Goal: Transaction & Acquisition: Download file/media

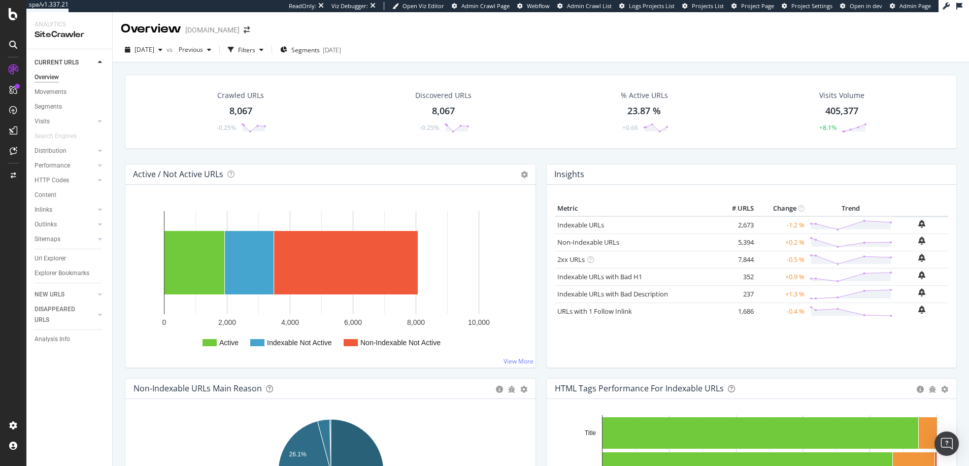
click at [12, 42] on icon at bounding box center [13, 45] width 8 height 8
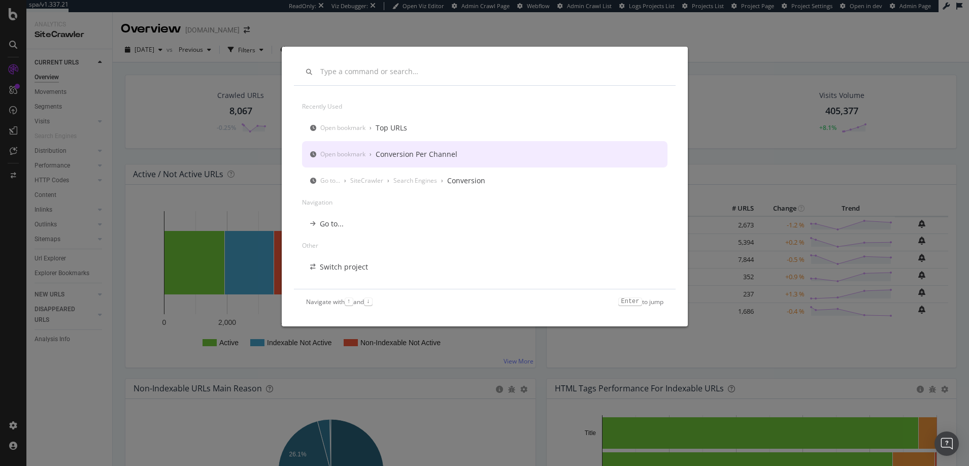
click at [716, 122] on div "Recently used Open bookmark › Top URLs Open bookmark › Conversion Per Channel G…" at bounding box center [484, 233] width 969 height 466
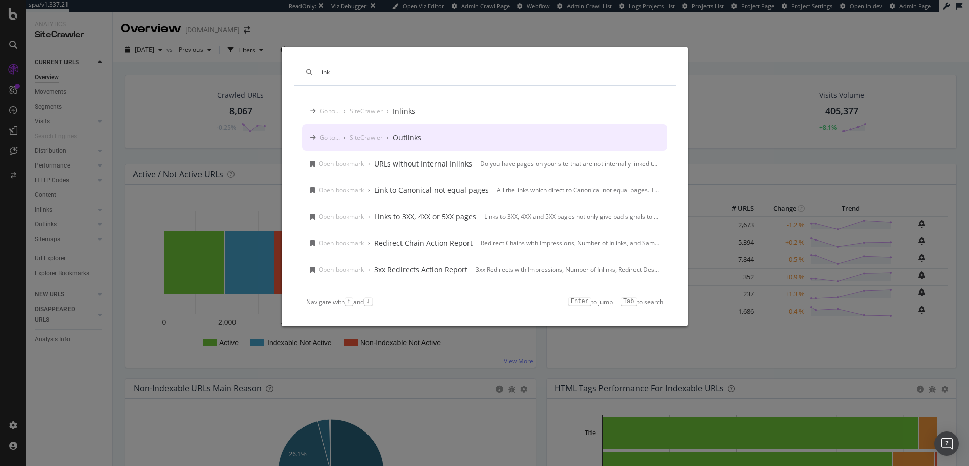
type input "link"
click at [46, 209] on div "link Go to... › SiteCrawler › Inlinks Go to... › SiteCrawler › Outlinks Open bo…" at bounding box center [484, 233] width 969 height 466
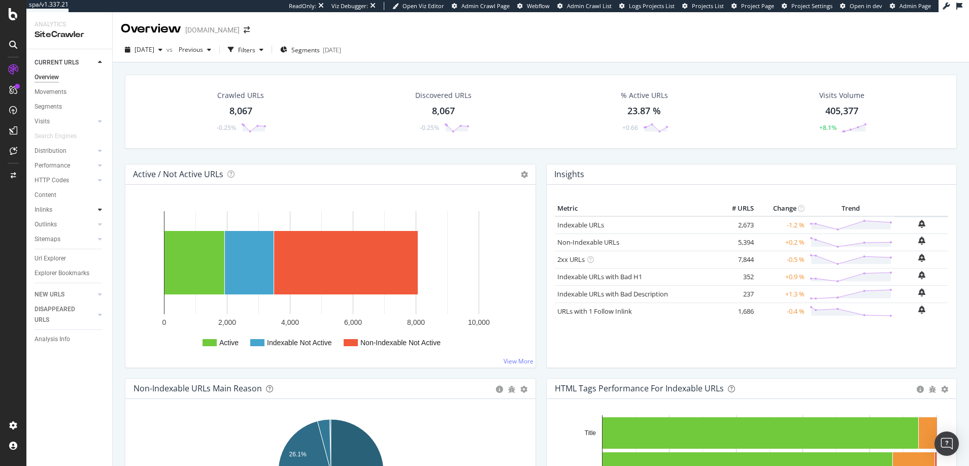
click at [100, 209] on icon at bounding box center [100, 209] width 4 height 6
click at [100, 268] on icon at bounding box center [100, 268] width 4 height 6
click at [45, 223] on div "Outlinks" at bounding box center [45, 224] width 22 height 11
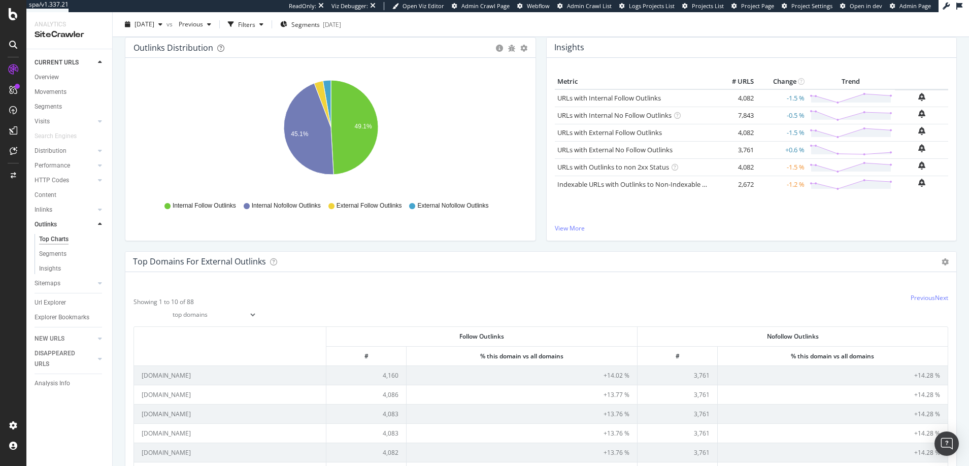
scroll to position [21, 0]
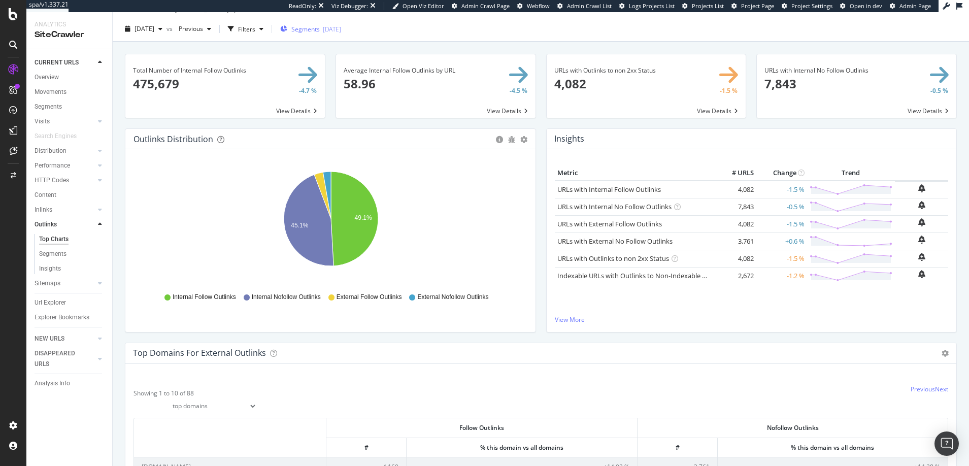
click at [320, 28] on span "Segments" at bounding box center [305, 29] width 28 height 9
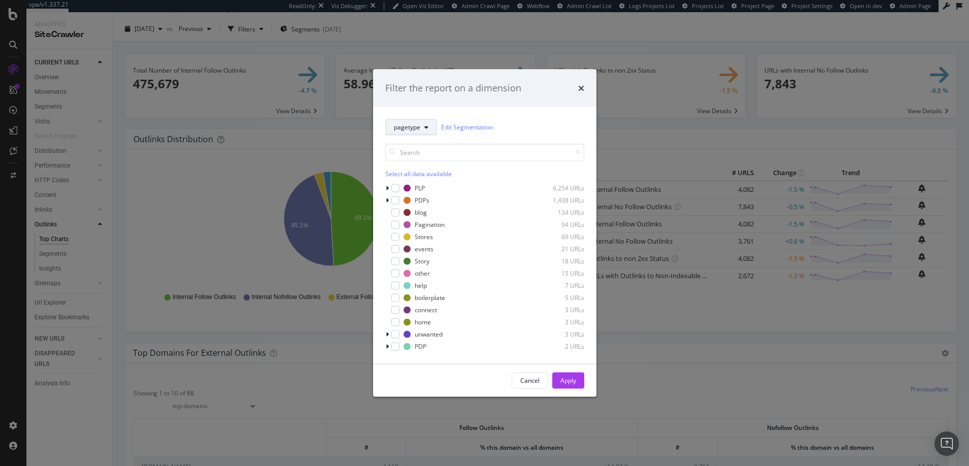
click at [413, 129] on span "pagetype" at bounding box center [407, 127] width 26 height 9
click at [413, 181] on span "PLP-Filters" at bounding box center [426, 182] width 65 height 9
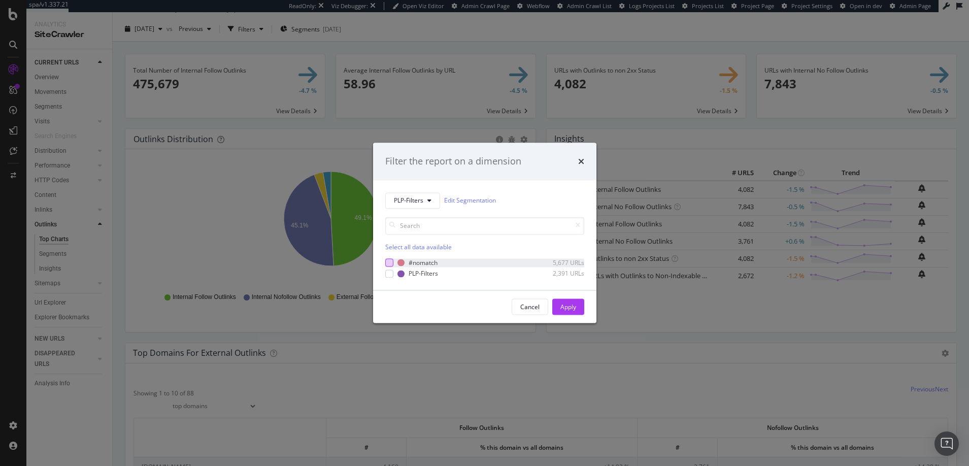
click at [389, 262] on div "modal" at bounding box center [389, 263] width 8 height 8
click at [567, 304] on div "Apply" at bounding box center [568, 306] width 16 height 9
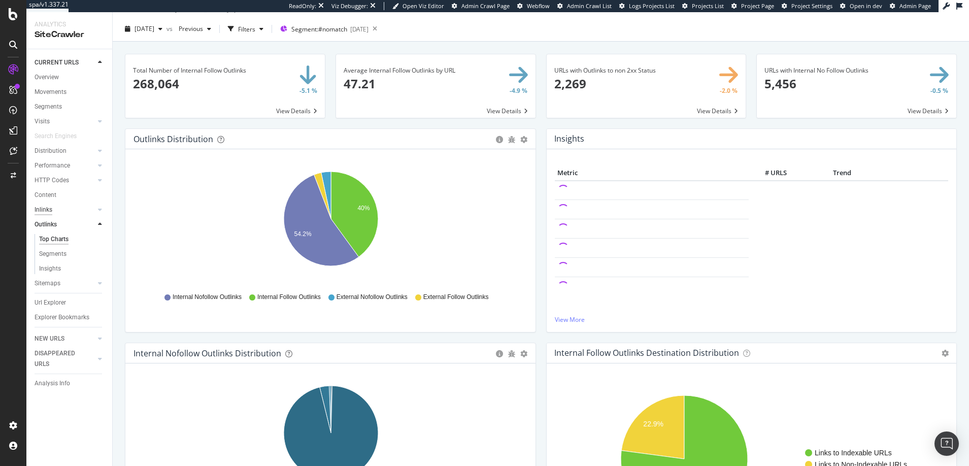
click at [44, 208] on div "Inlinks" at bounding box center [43, 209] width 18 height 11
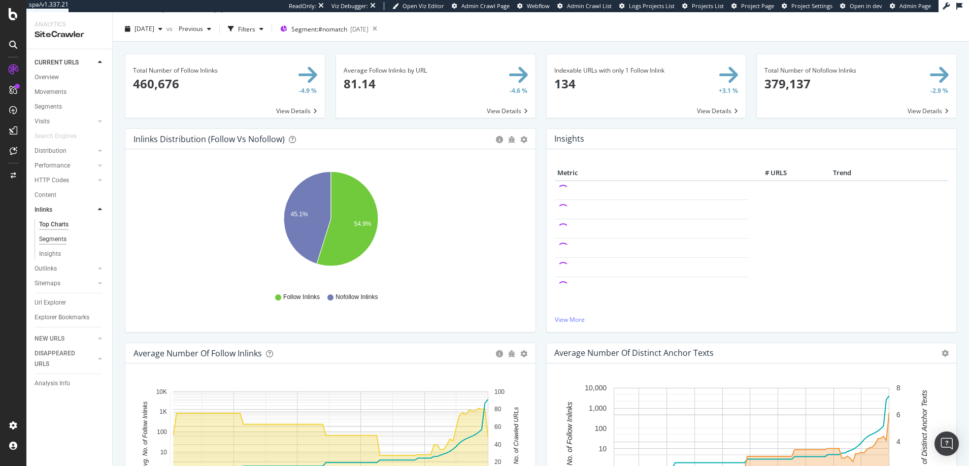
click at [56, 238] on div "Segments" at bounding box center [52, 239] width 27 height 11
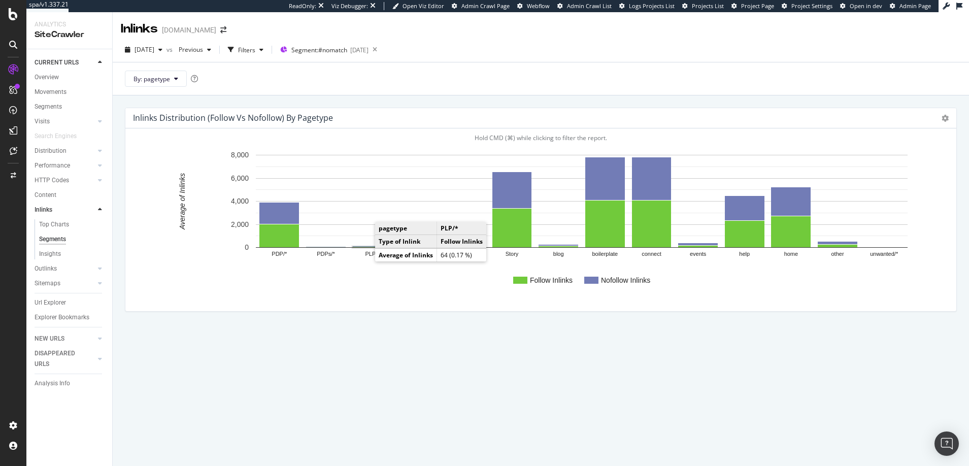
click at [365, 247] on rect "A chart." at bounding box center [373, 247] width 40 height 1
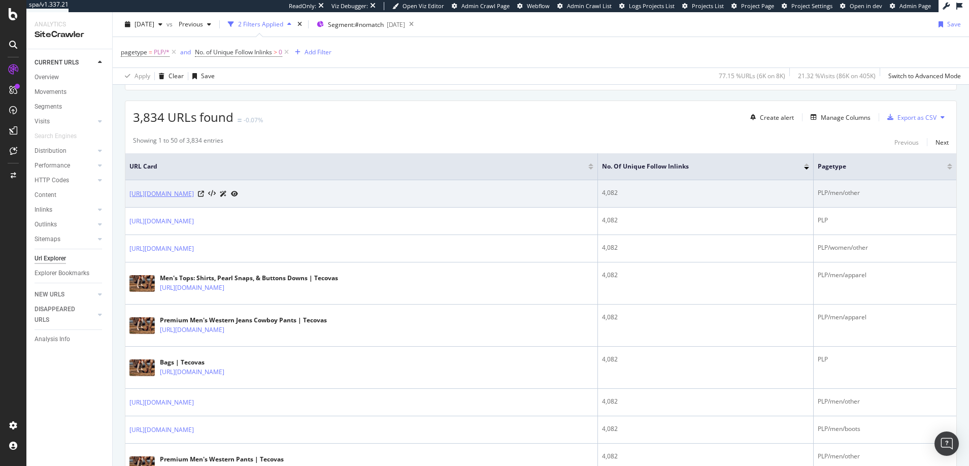
scroll to position [168, 0]
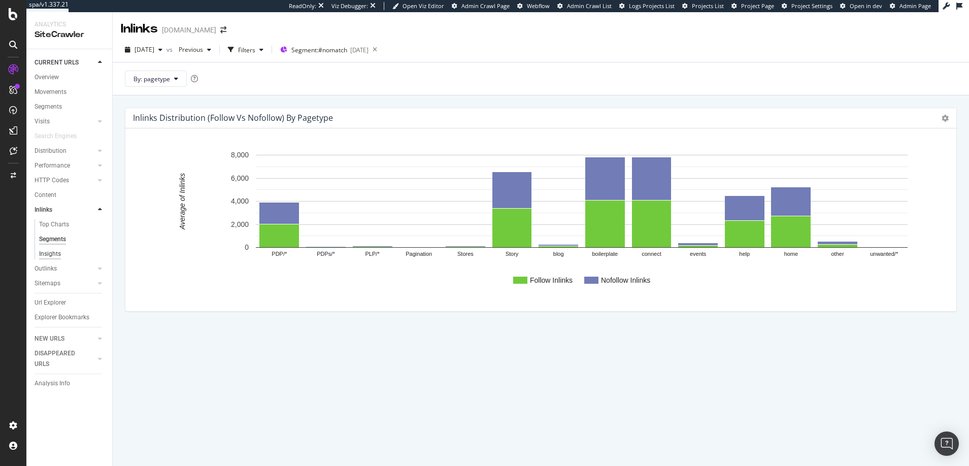
click at [56, 253] on div "Insights" at bounding box center [50, 254] width 22 height 11
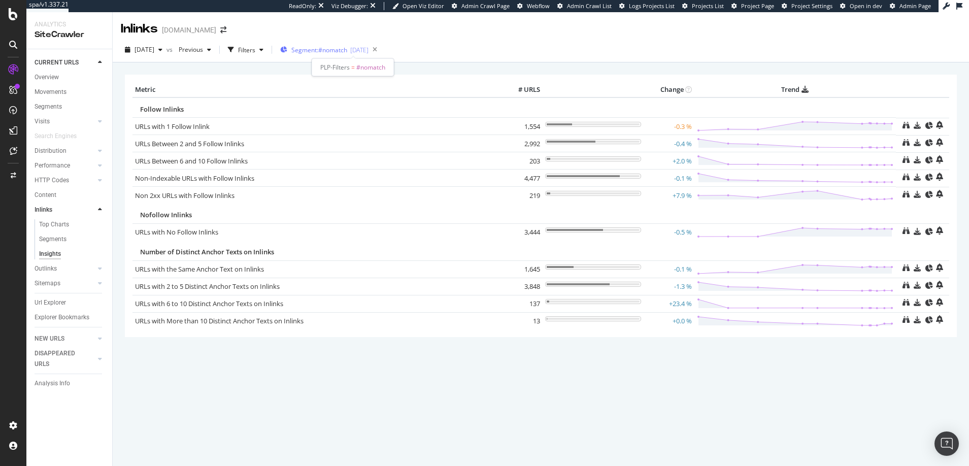
click at [331, 50] on span "Segment: #nomatch" at bounding box center [319, 50] width 56 height 9
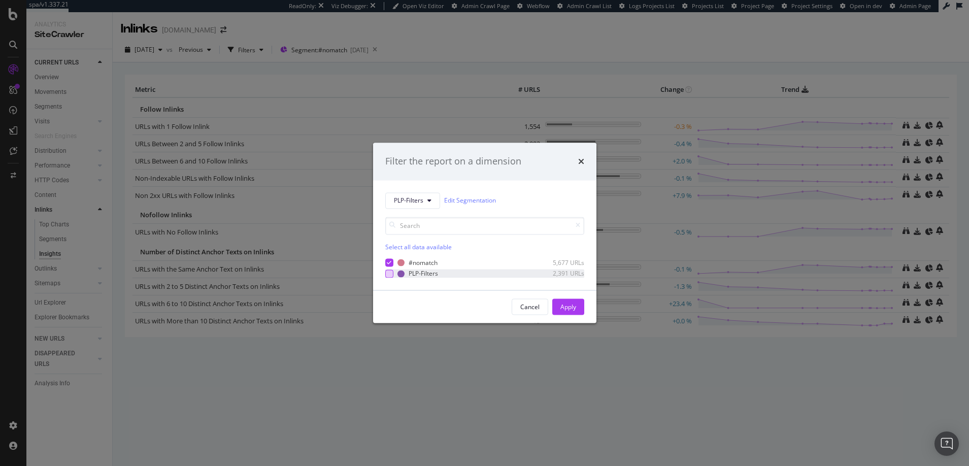
click at [389, 274] on div "modal" at bounding box center [389, 273] width 8 height 8
click at [388, 261] on icon "modal" at bounding box center [389, 262] width 5 height 5
click at [528, 309] on div "Cancel" at bounding box center [529, 306] width 19 height 9
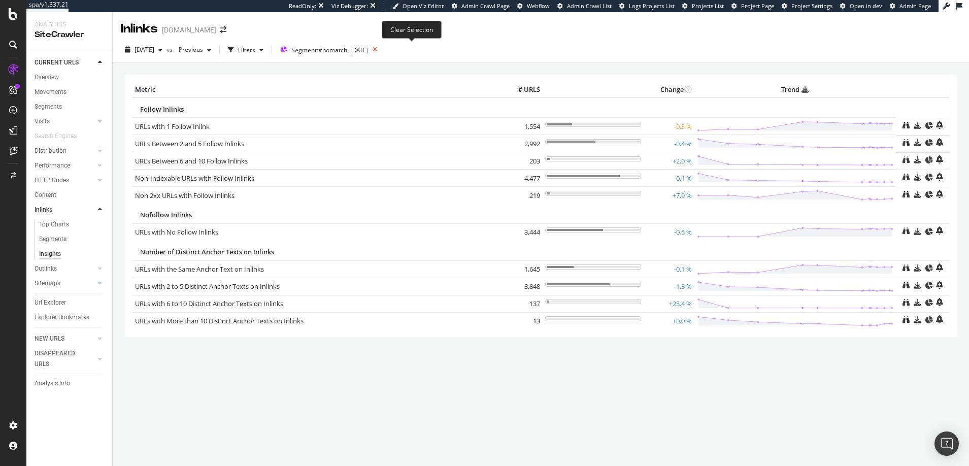
click at [381, 47] on icon at bounding box center [374, 50] width 13 height 14
click at [320, 50] on span "Segments" at bounding box center [305, 50] width 28 height 9
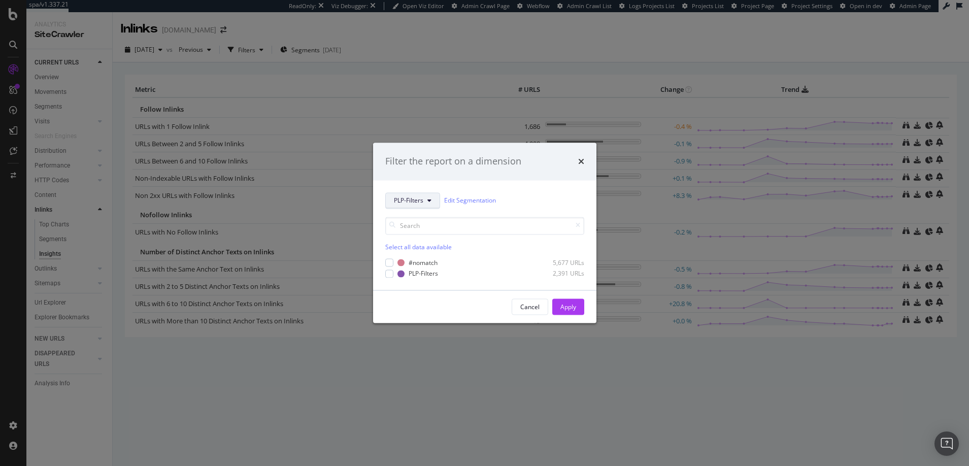
click at [415, 200] on span "PLP-Filters" at bounding box center [408, 200] width 29 height 9
click at [405, 234] on span "pagetype" at bounding box center [426, 236] width 65 height 9
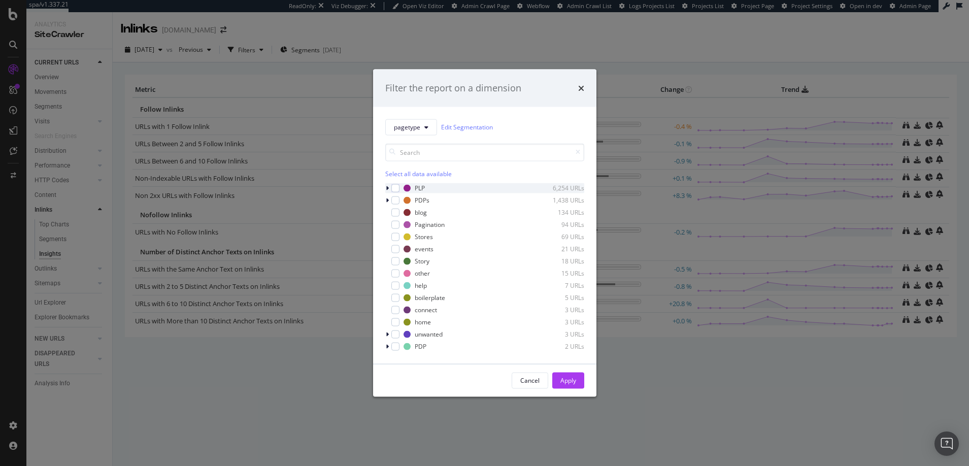
click at [387, 187] on icon "modal" at bounding box center [387, 188] width 3 height 6
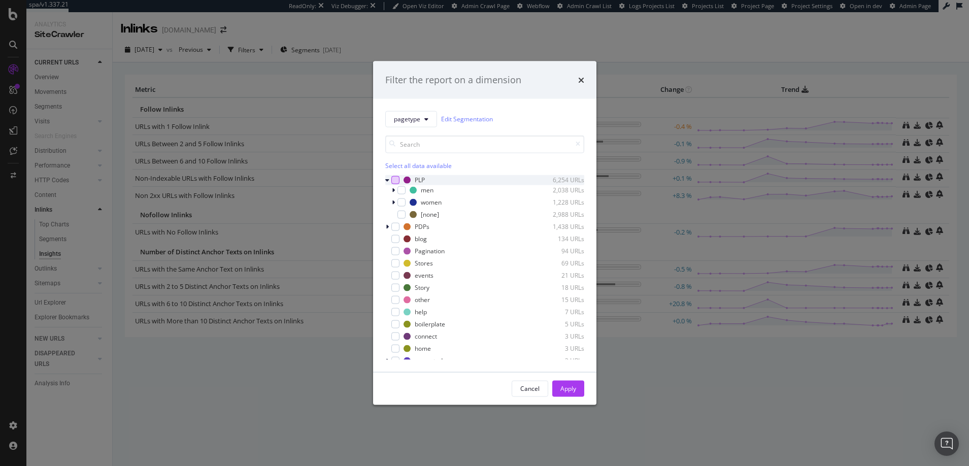
click at [395, 181] on div "modal" at bounding box center [395, 180] width 8 height 8
click at [563, 387] on div "Apply" at bounding box center [568, 388] width 16 height 9
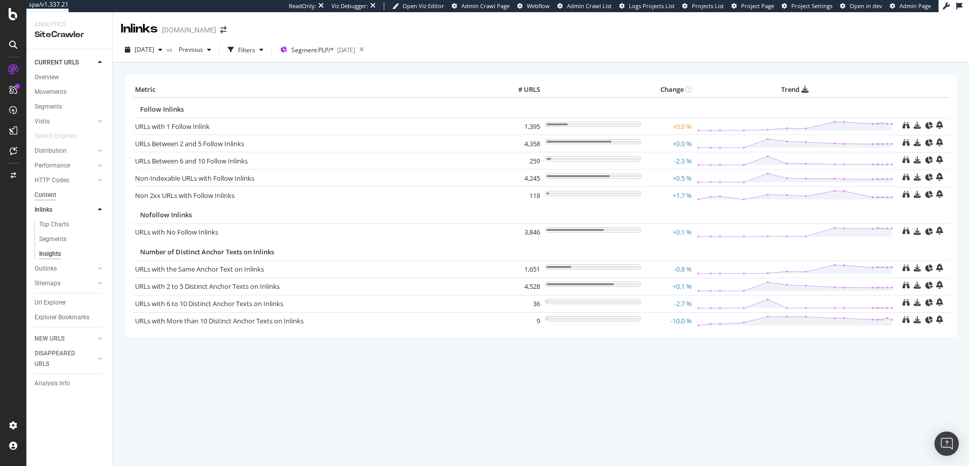
click at [48, 196] on div "Content" at bounding box center [45, 195] width 22 height 11
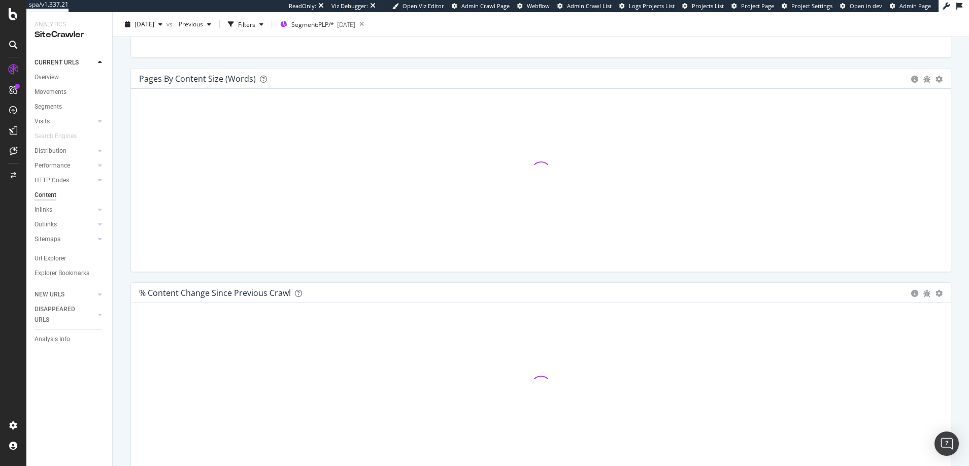
scroll to position [343, 0]
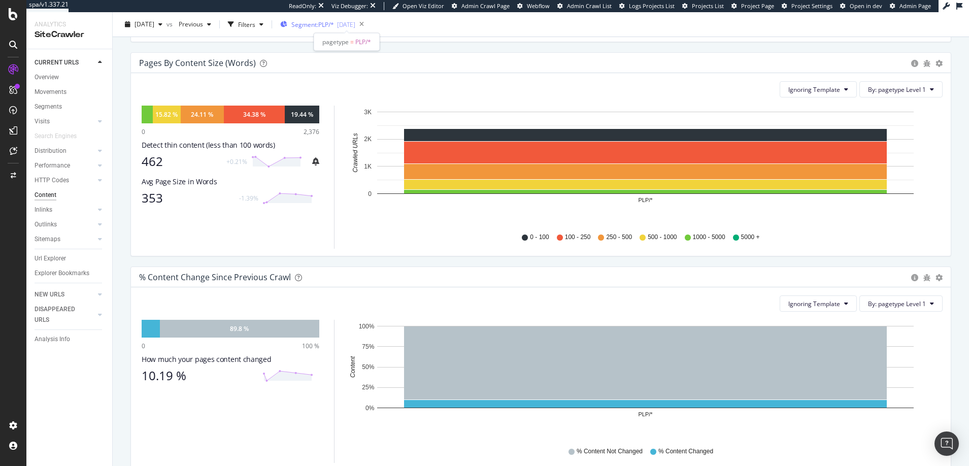
click at [327, 23] on span "Segment: PLP/*" at bounding box center [312, 24] width 43 height 9
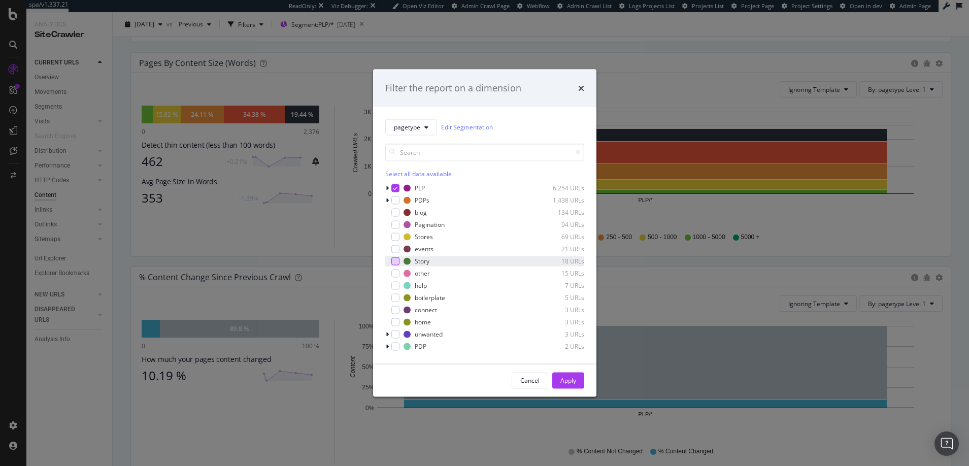
click at [395, 262] on div "modal" at bounding box center [395, 261] width 8 height 8
click at [397, 187] on div "modal" at bounding box center [395, 188] width 8 height 8
click at [568, 379] on div "Apply" at bounding box center [568, 380] width 16 height 9
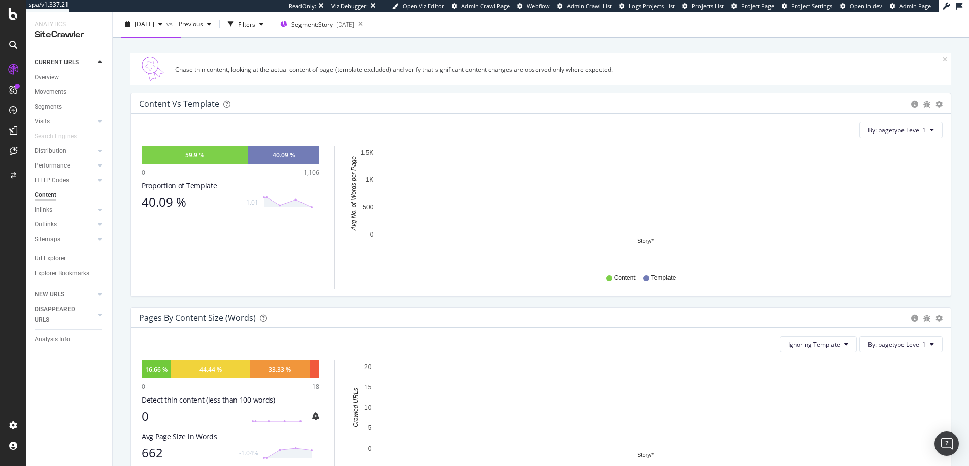
scroll to position [80, 0]
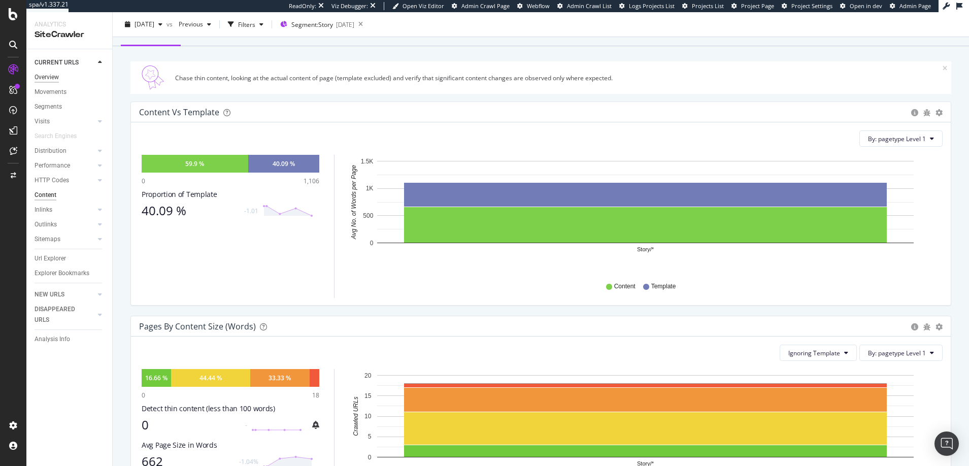
click at [50, 78] on div "Overview" at bounding box center [46, 77] width 24 height 11
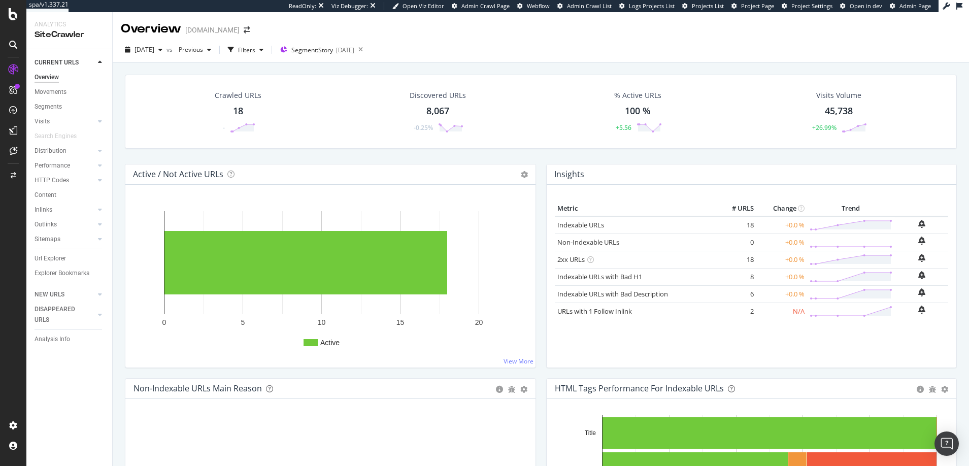
click at [202, 202] on rect "A chart." at bounding box center [330, 280] width 394 height 158
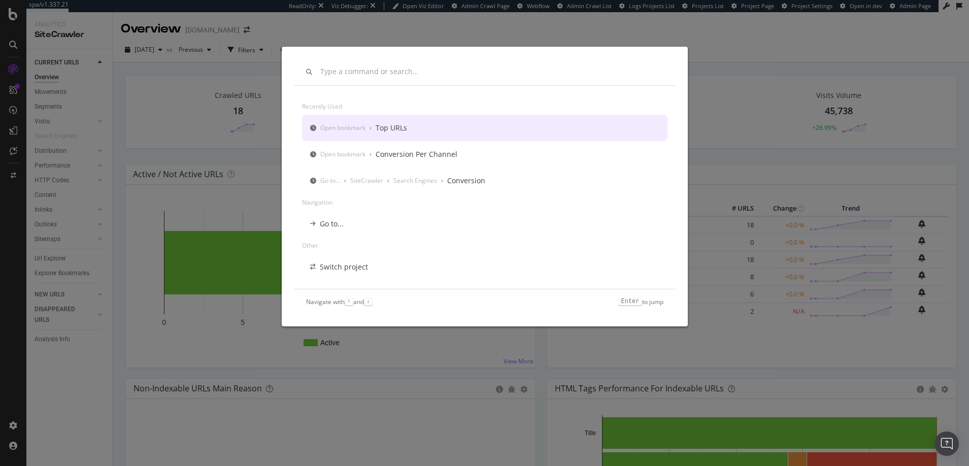
click at [368, 74] on input "modal" at bounding box center [491, 71] width 343 height 9
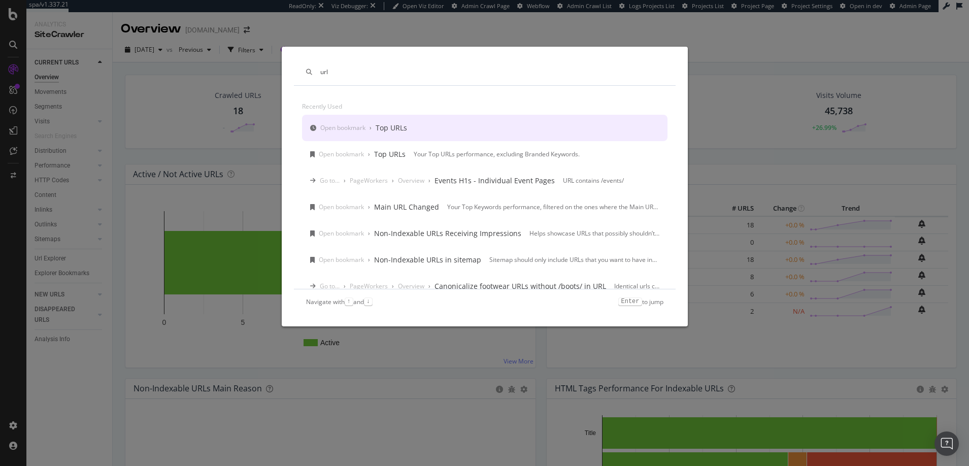
click at [320, 73] on input "url" at bounding box center [491, 71] width 343 height 9
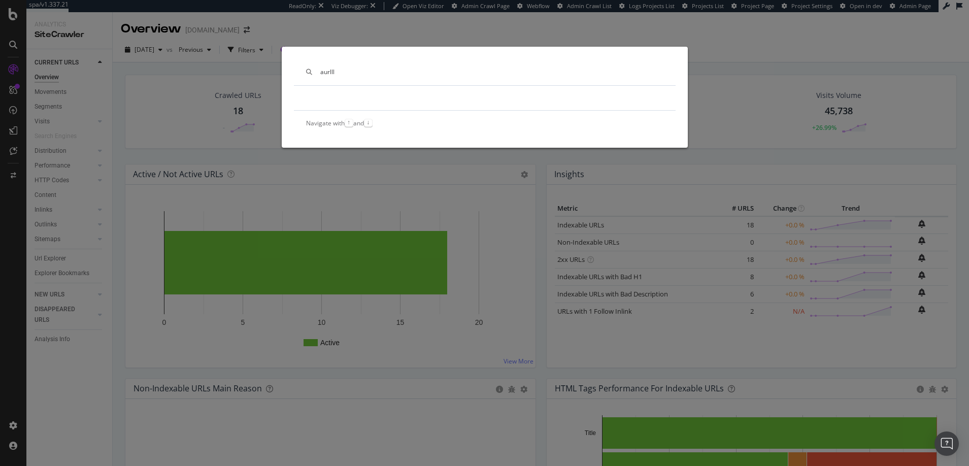
click at [339, 66] on div "aurlll" at bounding box center [485, 72] width 382 height 26
drag, startPoint x: 338, startPoint y: 70, endPoint x: 315, endPoint y: 68, distance: 23.4
click at [315, 68] on div "aurlll" at bounding box center [485, 72] width 382 height 26
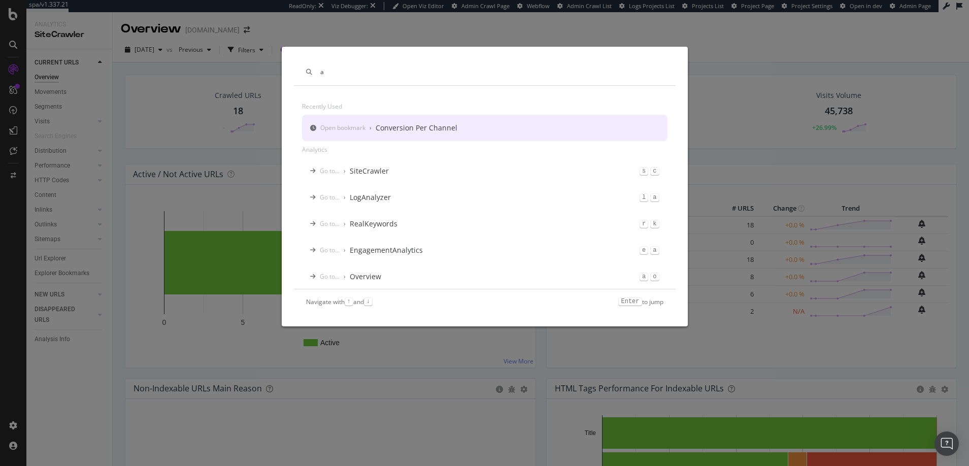
type input "a"
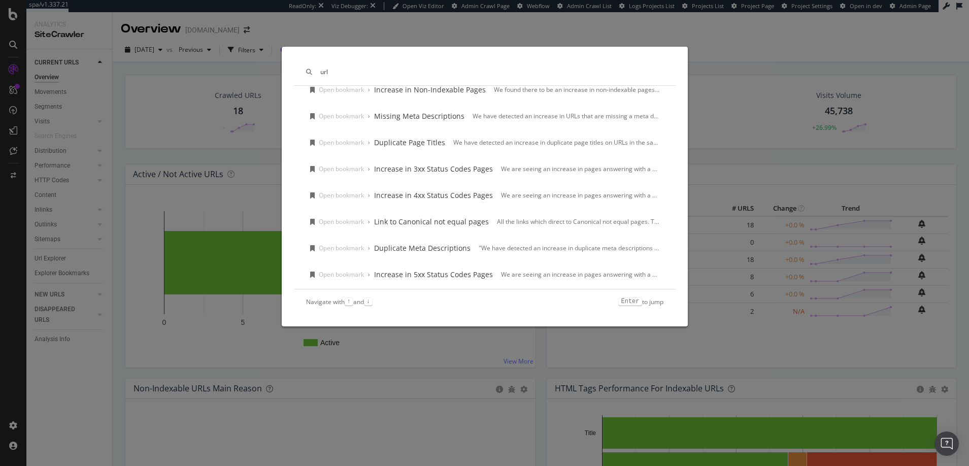
scroll to position [1421, 0]
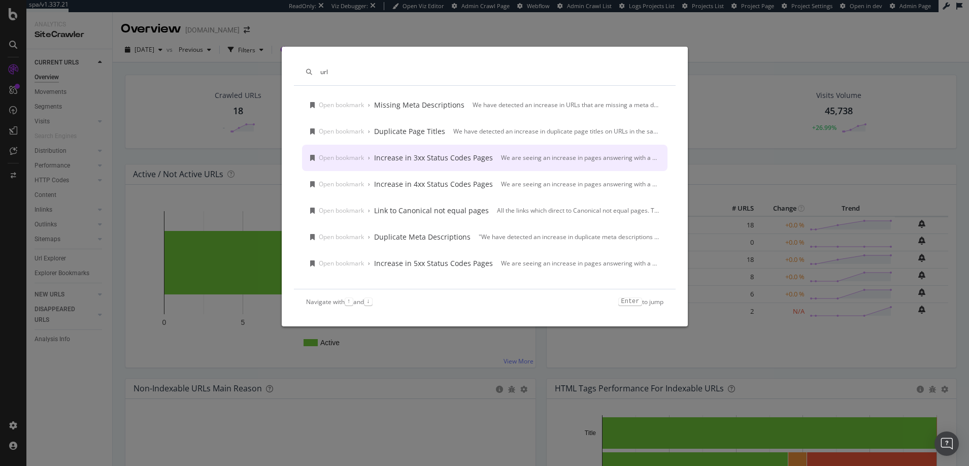
type input "url"
click at [14, 132] on div "url Open bookmark › Duplicate H1 Tag We have detected an increase in duplicate …" at bounding box center [484, 233] width 969 height 466
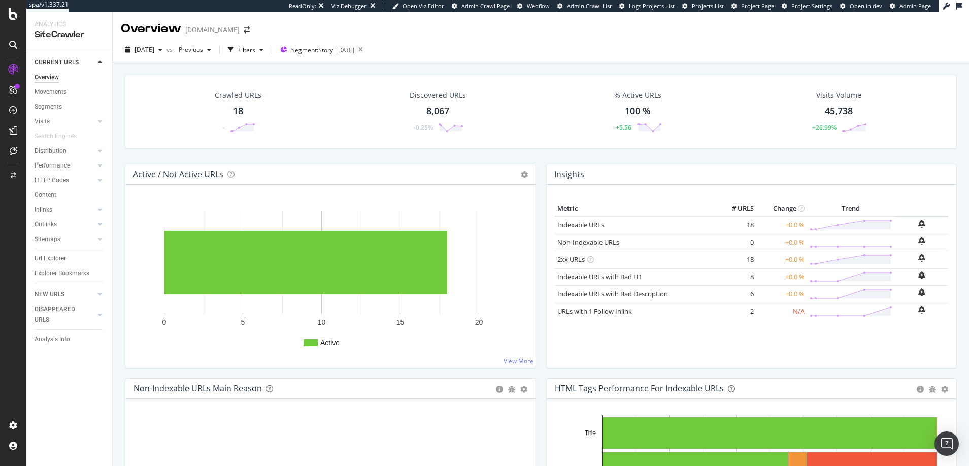
click at [14, 131] on icon at bounding box center [13, 130] width 8 height 8
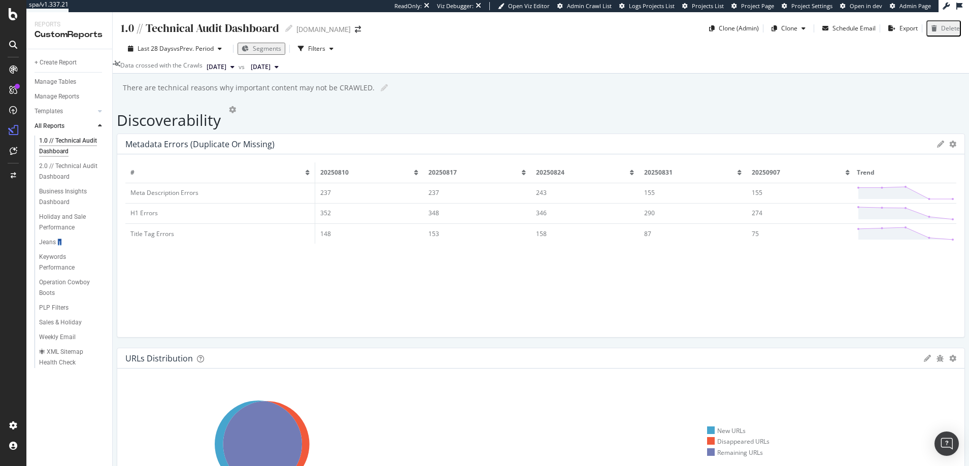
click at [13, 42] on icon at bounding box center [13, 45] width 8 height 8
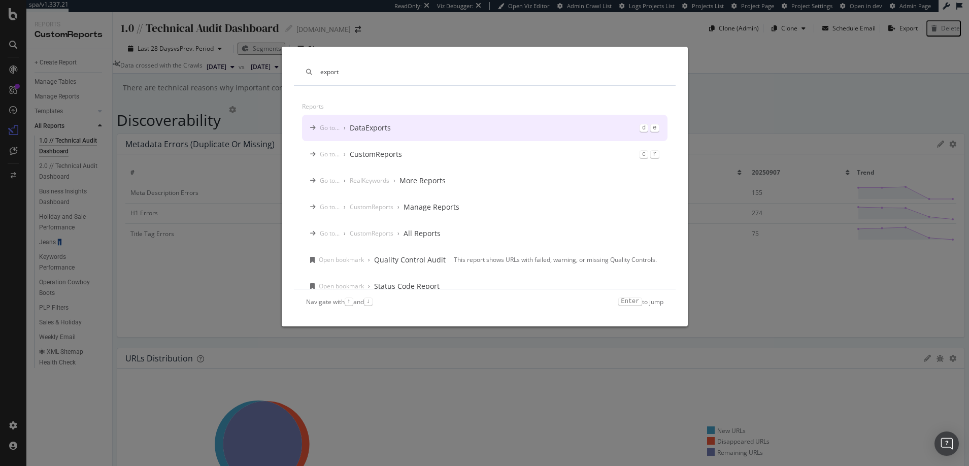
drag, startPoint x: 340, startPoint y: 71, endPoint x: 319, endPoint y: 71, distance: 21.8
click at [319, 71] on div "export" at bounding box center [485, 72] width 382 height 26
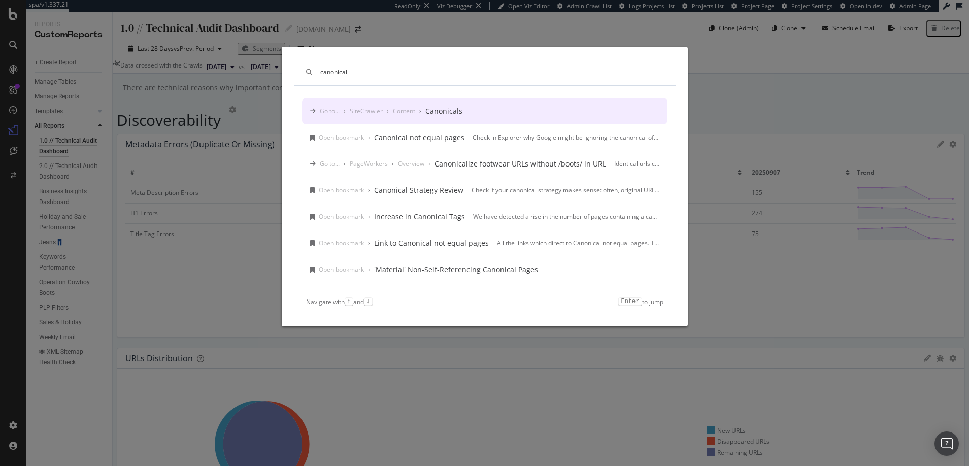
type input "canonical"
click at [441, 112] on div "Canonicals" at bounding box center [443, 111] width 37 height 10
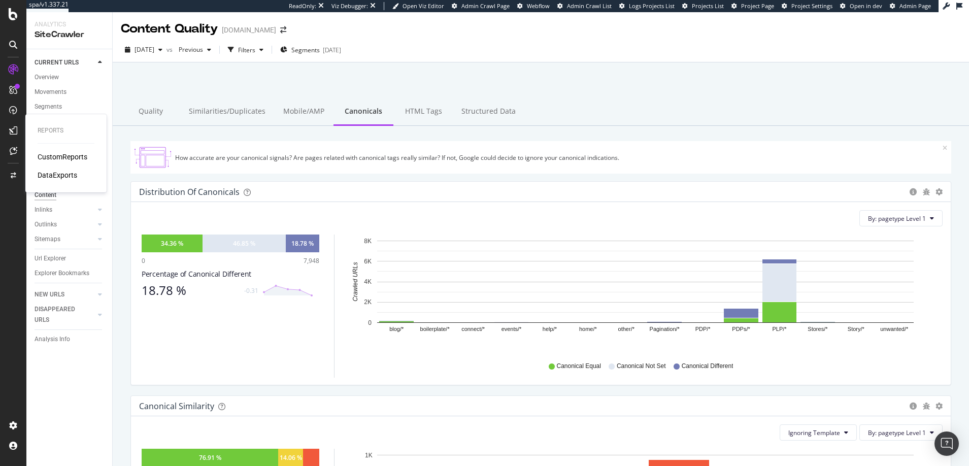
click at [57, 174] on div "DataExports" at bounding box center [58, 175] width 40 height 10
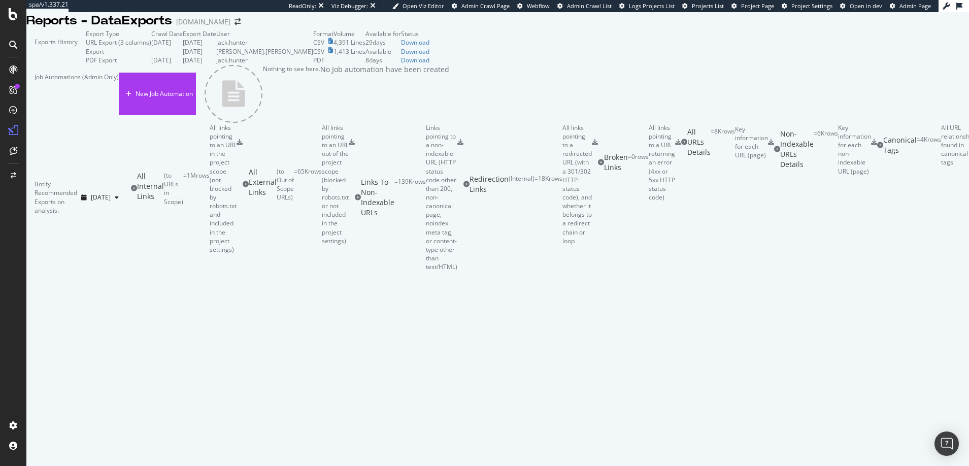
scroll to position [559, 0]
click at [681, 145] on icon at bounding box center [684, 142] width 6 height 6
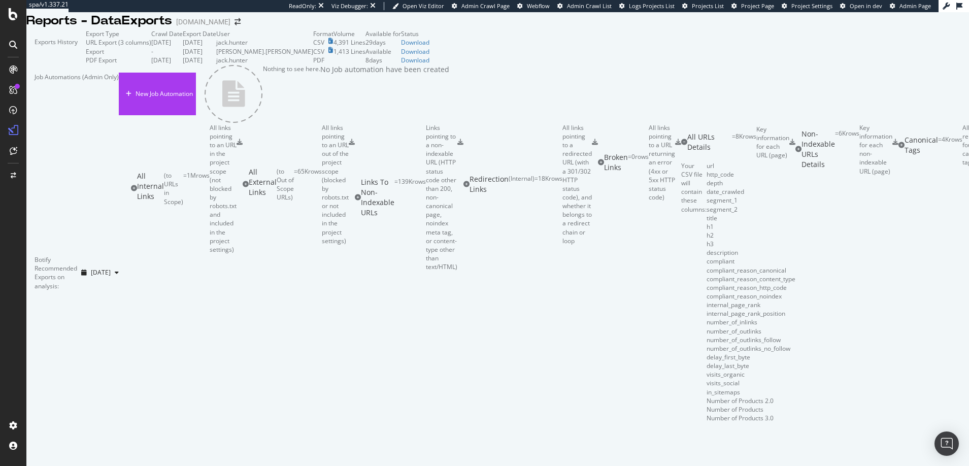
click at [795, 145] on icon at bounding box center [792, 142] width 6 height 6
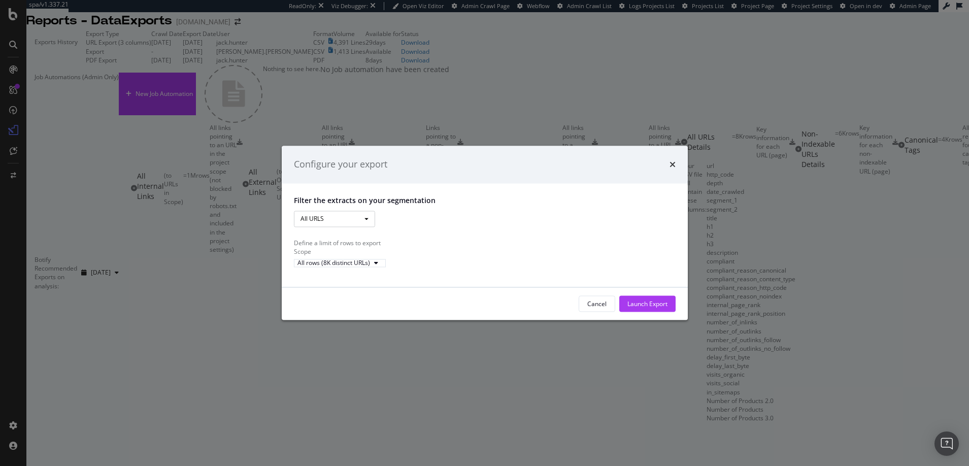
click at [366, 218] on span "modal" at bounding box center [366, 219] width 4 height 2
click at [315, 246] on link "Pagetype" at bounding box center [334, 253] width 81 height 14
click at [397, 211] on div "modal" at bounding box center [497, 219] width 229 height 16
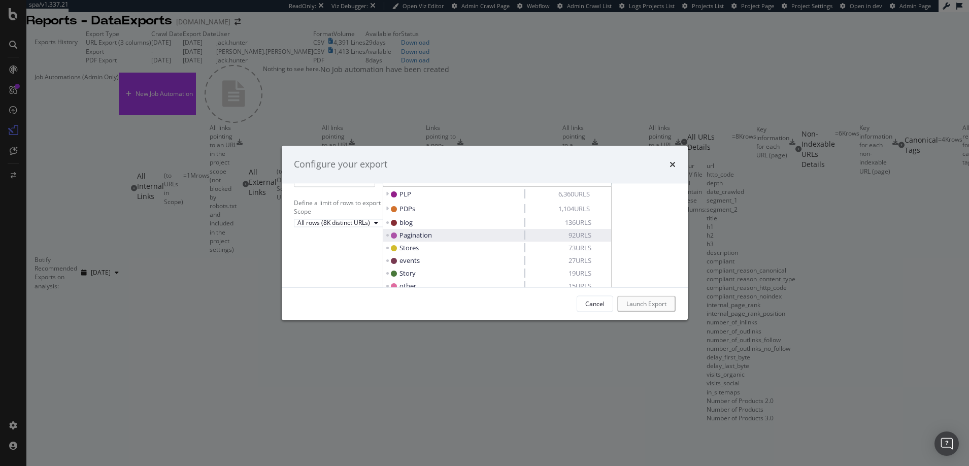
scroll to position [41, 0]
click at [407, 267] on span "Story" at bounding box center [407, 271] width 16 height 9
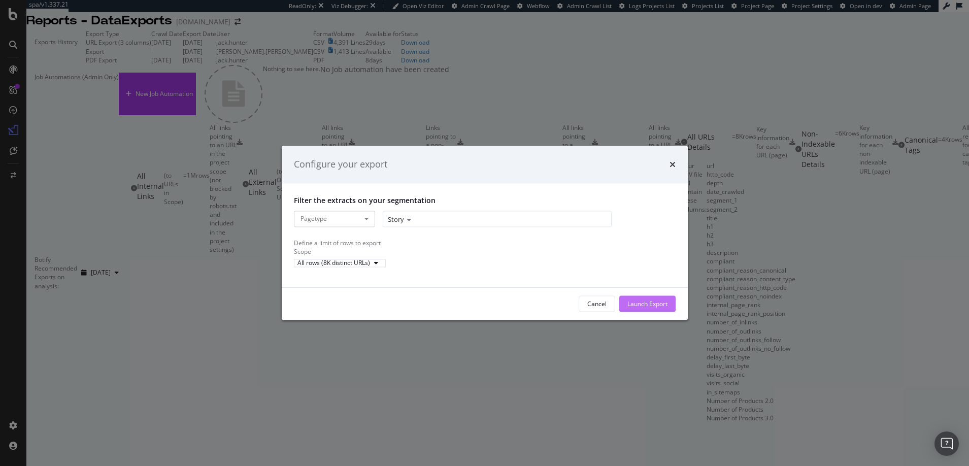
click at [641, 308] on div "Launch Export" at bounding box center [647, 303] width 40 height 9
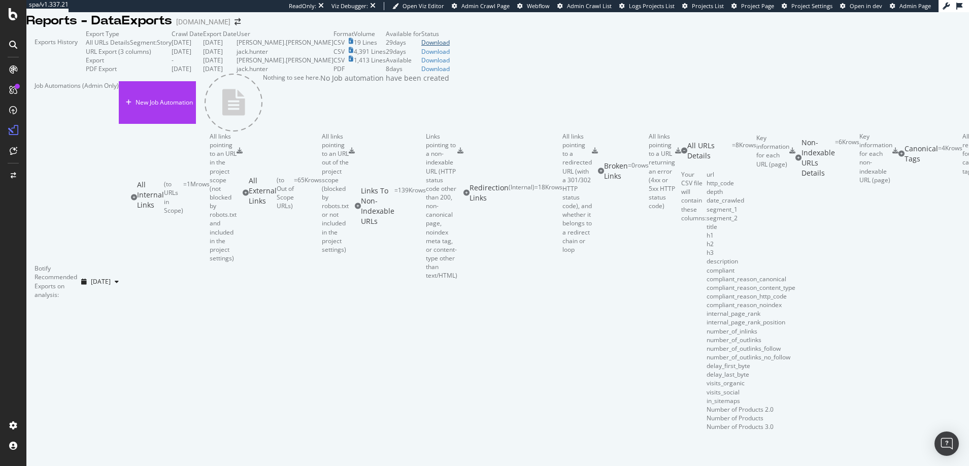
click at [450, 47] on div "Download" at bounding box center [435, 42] width 28 height 9
click at [795, 154] on icon at bounding box center [792, 151] width 6 height 6
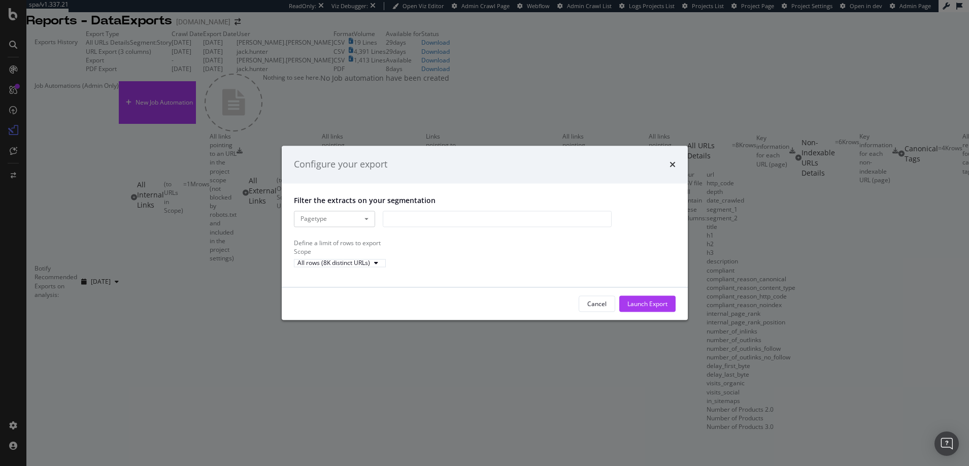
click at [390, 211] on div "modal" at bounding box center [497, 219] width 229 height 16
click at [388, 246] on icon "modal" at bounding box center [388, 249] width 4 height 6
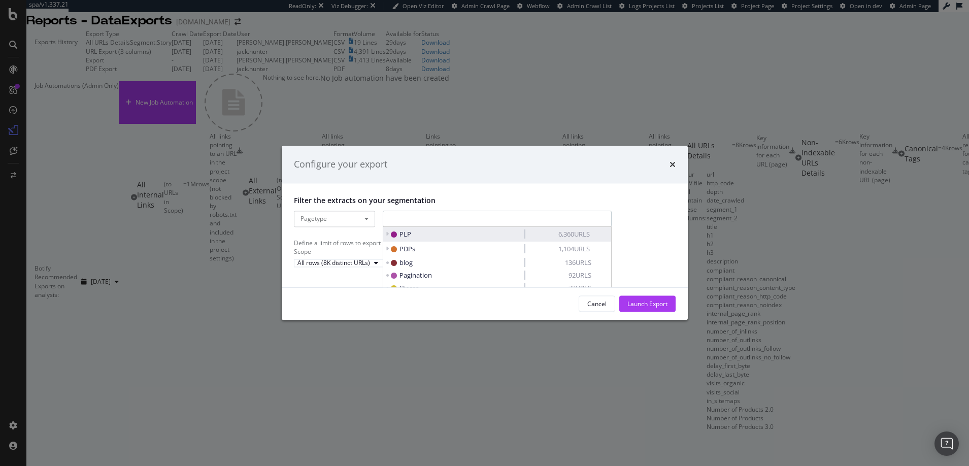
click at [388, 231] on icon "modal" at bounding box center [388, 234] width 4 height 6
click at [387, 231] on icon "modal" at bounding box center [388, 234] width 4 height 6
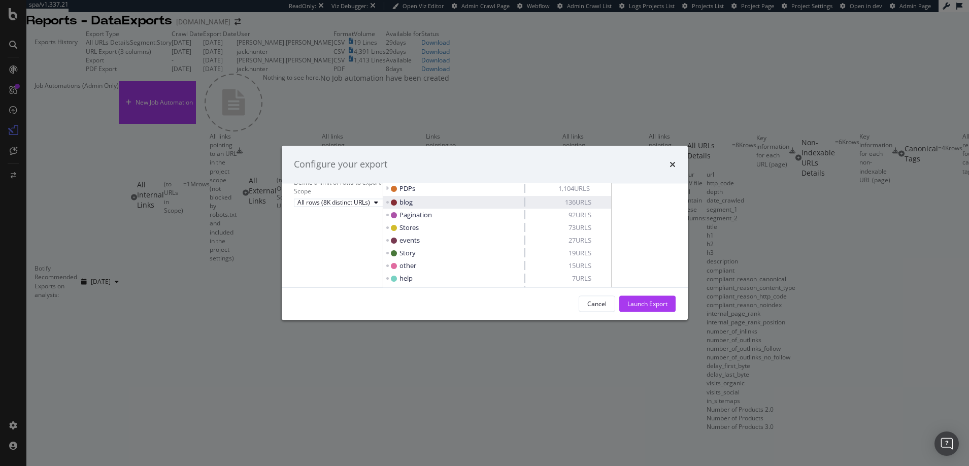
scroll to position [0, 0]
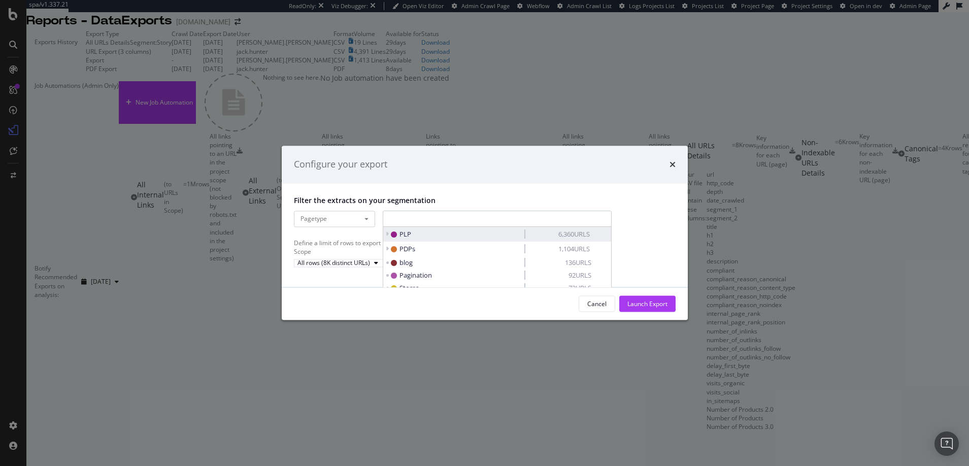
click at [388, 231] on icon "modal" at bounding box center [388, 234] width 4 height 6
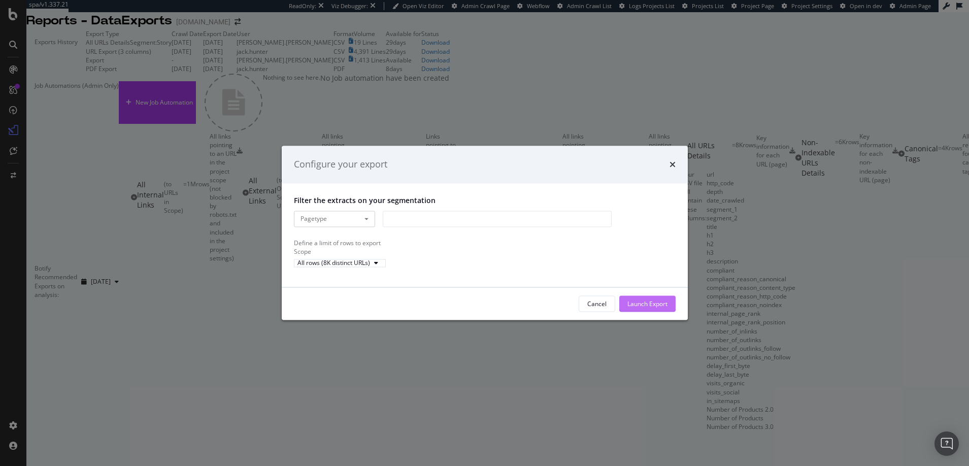
click at [639, 308] on div "Launch Export" at bounding box center [647, 303] width 40 height 9
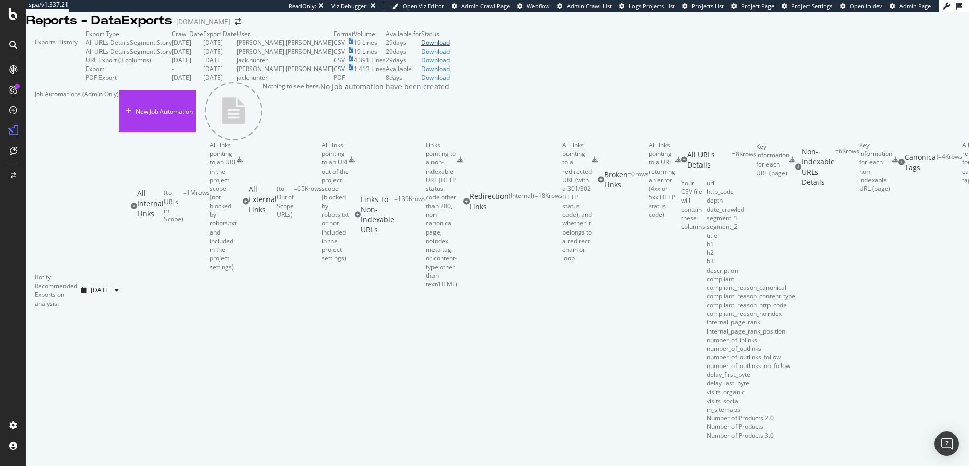
click at [450, 47] on div "Download" at bounding box center [435, 42] width 28 height 9
click at [86, 47] on div "All URLs Details" at bounding box center [108, 42] width 44 height 9
click at [795, 163] on icon at bounding box center [792, 160] width 6 height 6
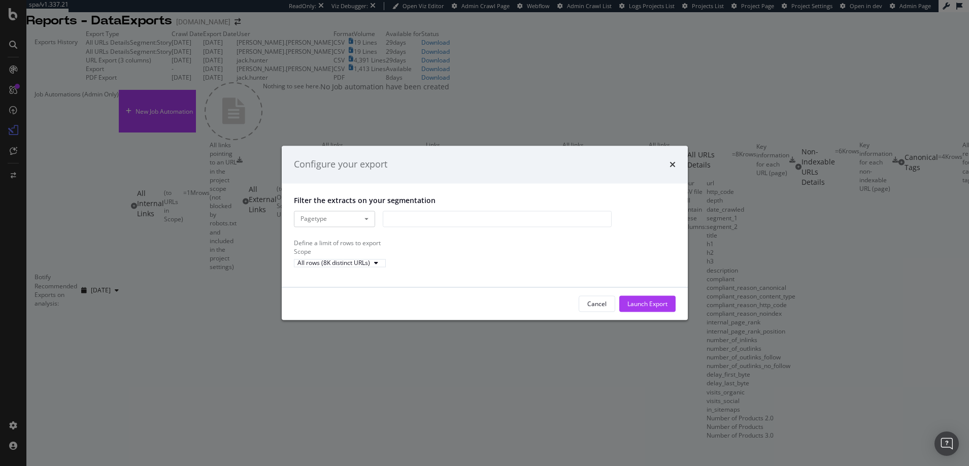
click at [388, 211] on div "modal" at bounding box center [497, 219] width 229 height 16
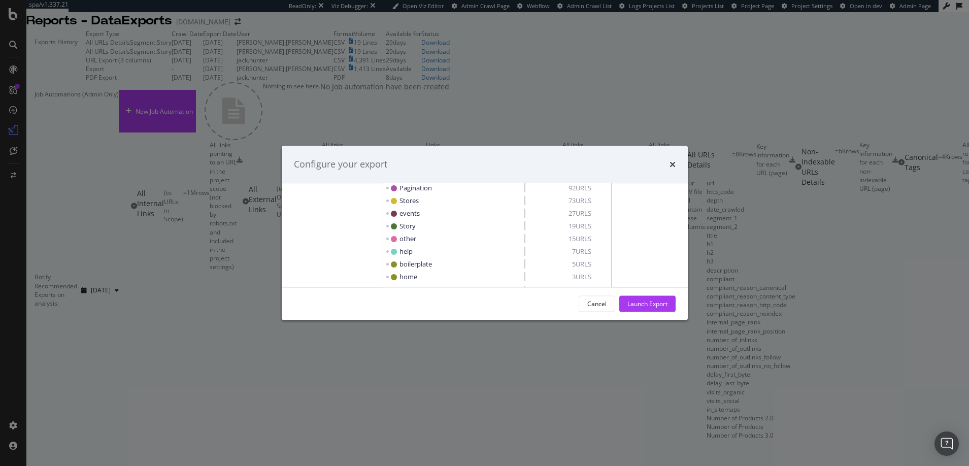
scroll to position [0, 0]
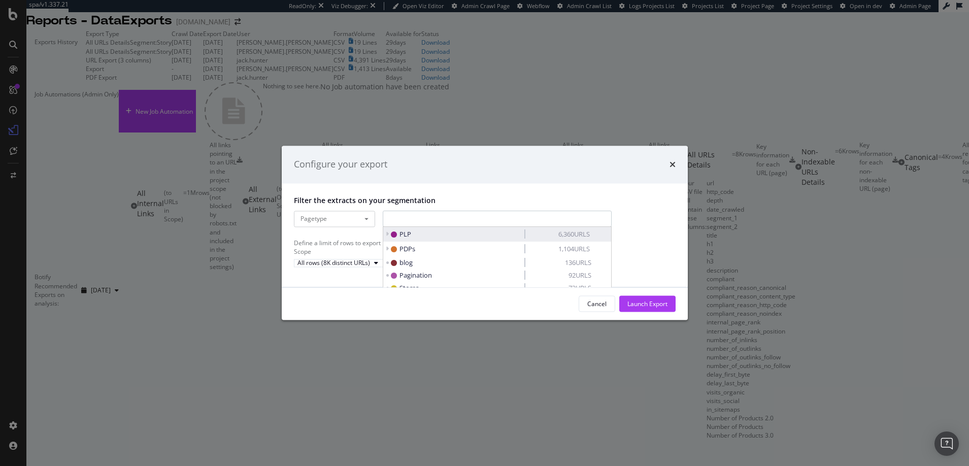
click at [399, 229] on span "PLP" at bounding box center [405, 233] width 12 height 9
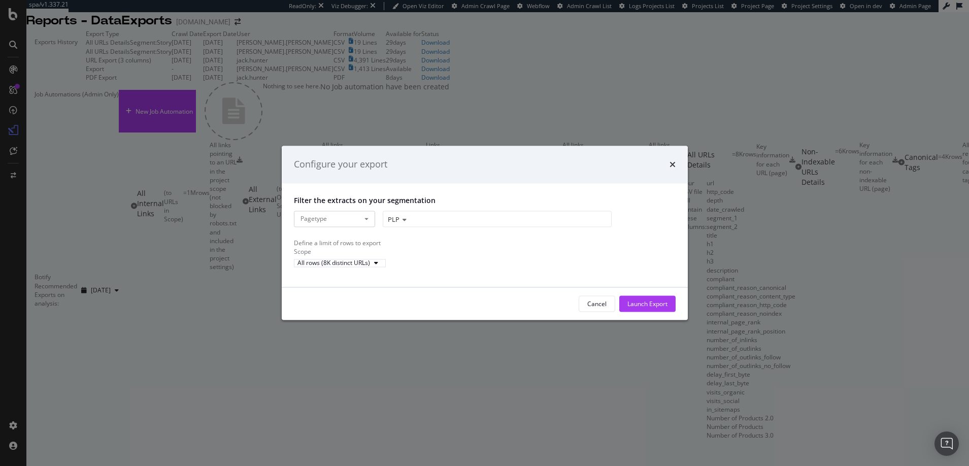
click at [404, 217] on icon "modal" at bounding box center [402, 220] width 7 height 6
click at [387, 231] on icon "modal" at bounding box center [388, 234] width 4 height 6
click at [497, 229] on span "PLP" at bounding box center [456, 234] width 131 height 10
click at [647, 308] on div "Launch Export" at bounding box center [647, 303] width 40 height 9
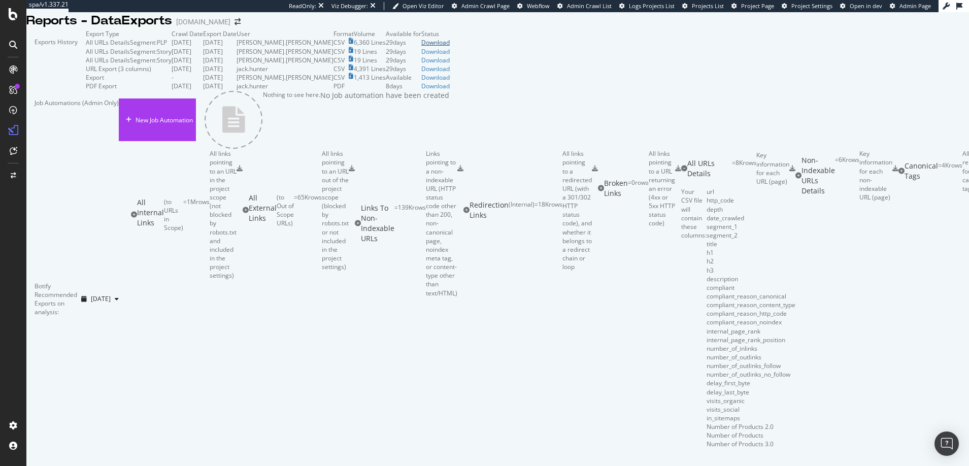
click at [450, 47] on div "Download" at bounding box center [435, 42] width 28 height 9
